Goal: Find specific page/section: Find specific page/section

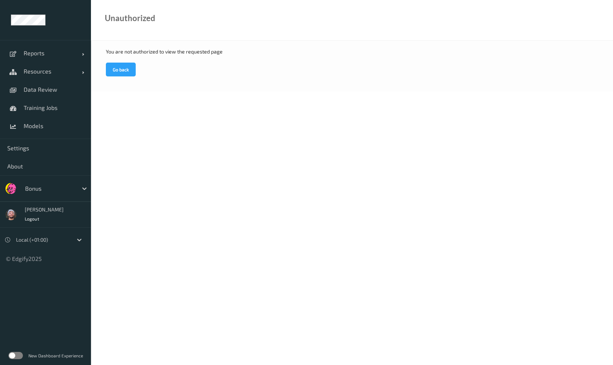
click at [35, 189] on div at bounding box center [49, 188] width 49 height 9
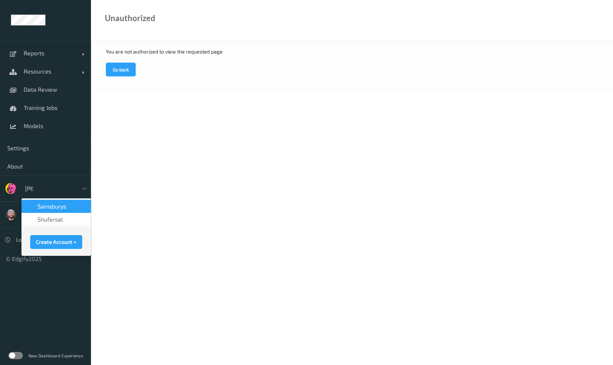
type input "sains"
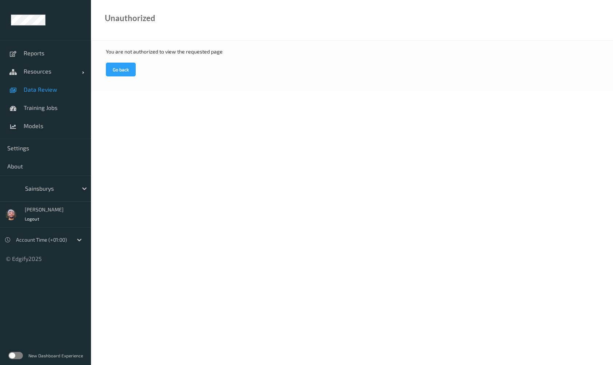
click at [52, 90] on span "Data Review" at bounding box center [54, 89] width 60 height 7
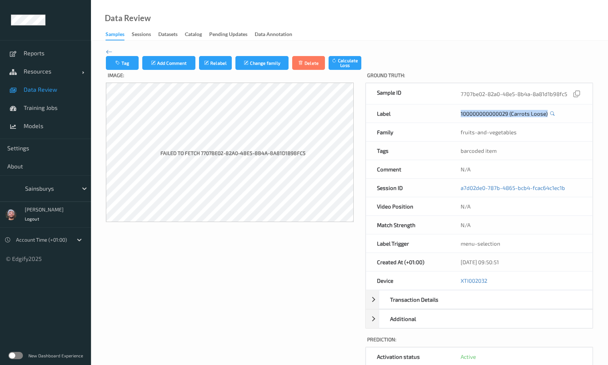
drag, startPoint x: 468, startPoint y: 117, endPoint x: 548, endPoint y: 114, distance: 80.5
click at [548, 114] on div "100000000000029 (Carrots Loose)" at bounding box center [521, 113] width 143 height 18
